Goal: Transaction & Acquisition: Book appointment/travel/reservation

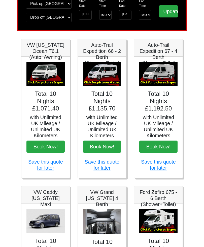
scroll to position [39, 0]
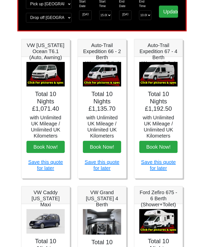
click at [112, 77] on img at bounding box center [102, 74] width 38 height 25
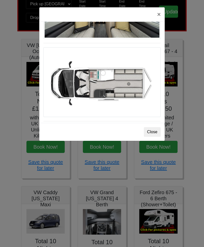
scroll to position [304, 0]
click at [158, 13] on button "×" at bounding box center [159, 14] width 12 height 14
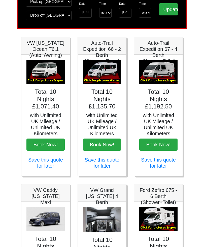
scroll to position [41, 0]
click at [158, 71] on img at bounding box center [159, 72] width 38 height 25
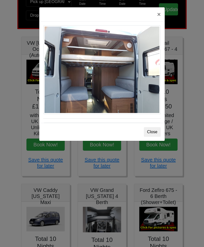
scroll to position [427, 0]
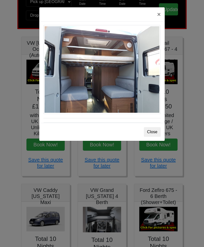
click at [157, 15] on button "×" at bounding box center [159, 14] width 12 height 14
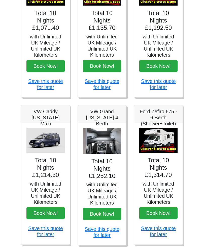
scroll to position [120, 0]
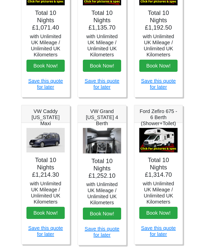
click at [105, 135] on img at bounding box center [102, 140] width 38 height 25
click at [105, 138] on img at bounding box center [102, 140] width 38 height 25
click at [110, 146] on img at bounding box center [102, 140] width 38 height 25
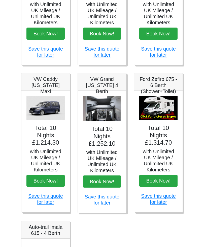
scroll to position [153, 0]
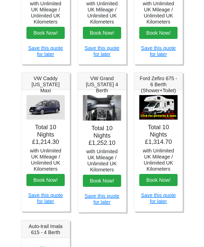
click at [105, 103] on img at bounding box center [102, 107] width 38 height 25
click at [167, 109] on img at bounding box center [159, 107] width 38 height 25
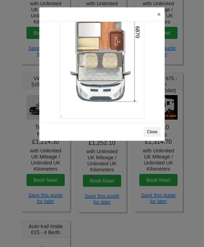
scroll to position [901, 0]
click at [159, 12] on button "×" at bounding box center [159, 14] width 12 height 14
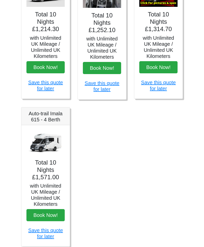
scroll to position [269, 0]
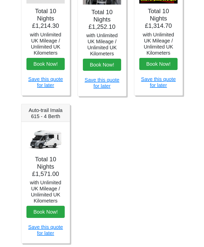
click at [47, 138] on img at bounding box center [46, 139] width 38 height 25
click at [49, 143] on img at bounding box center [46, 139] width 38 height 25
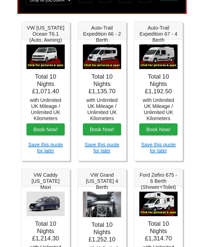
scroll to position [55, 0]
